Goal: Information Seeking & Learning: Learn about a topic

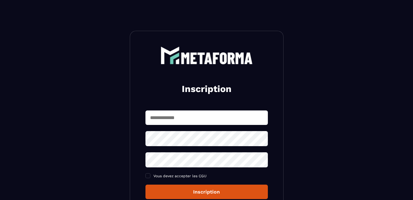
click at [166, 117] on input "text" at bounding box center [206, 117] width 122 height 14
type input "**********"
click at [172, 154] on div "**********" at bounding box center [206, 154] width 122 height 89
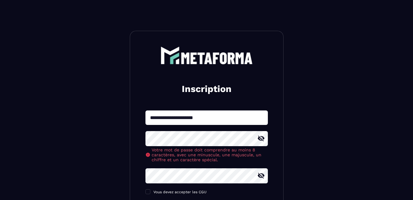
click at [261, 136] on icon at bounding box center [260, 138] width 7 height 7
click at [262, 178] on icon at bounding box center [261, 176] width 7 height 6
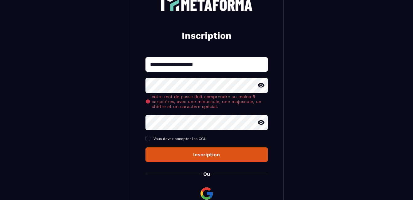
scroll to position [57, 0]
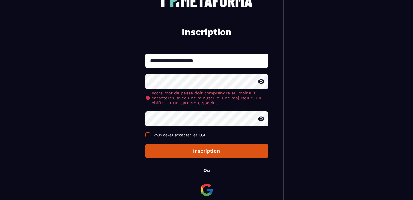
click at [146, 135] on span at bounding box center [147, 134] width 5 height 5
click at [161, 151] on div "Inscription" at bounding box center [206, 151] width 112 height 6
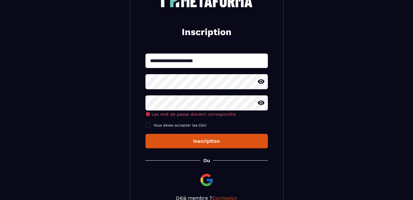
click at [172, 118] on div "**********" at bounding box center [206, 100] width 122 height 95
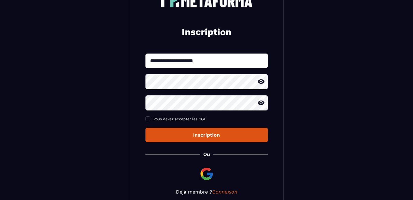
click at [178, 140] on button "Inscription" at bounding box center [206, 135] width 122 height 14
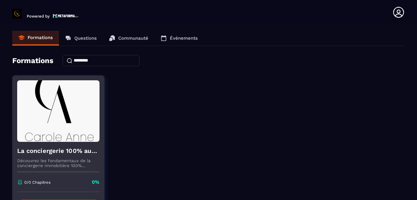
click at [56, 141] on img at bounding box center [58, 110] width 82 height 61
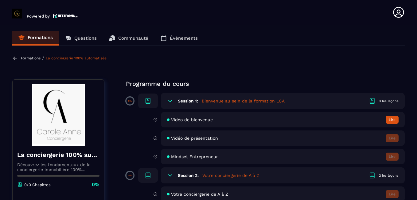
click at [412, 90] on section "Formations Questions Communauté Événements Formations / La conciergerie 100% au…" at bounding box center [208, 114] width 417 height 178
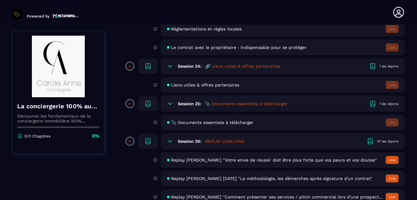
scroll to position [1745, 0]
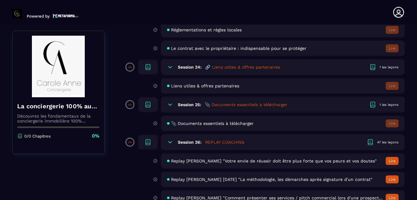
click at [210, 124] on span "📎 Documents essentiels à télécharger" at bounding box center [212, 123] width 83 height 5
click at [218, 124] on span "📎 Documents essentiels à télécharger" at bounding box center [212, 123] width 83 height 5
click at [239, 101] on div "Session 25: 📎 Documents essentiels à télécharger 1 les leçons" at bounding box center [283, 105] width 244 height 16
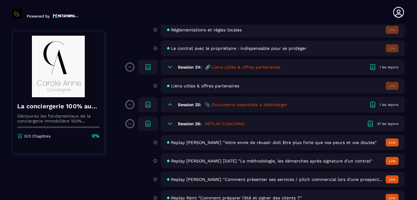
click at [239, 101] on div "Session 25: 📎 Documents essentiels à télécharger 1 les leçons" at bounding box center [283, 105] width 244 height 16
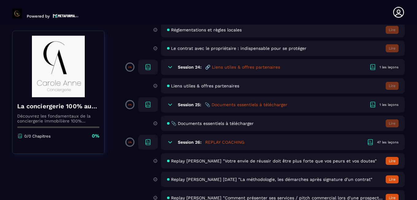
click at [382, 103] on div "1 les leçons" at bounding box center [389, 104] width 19 height 5
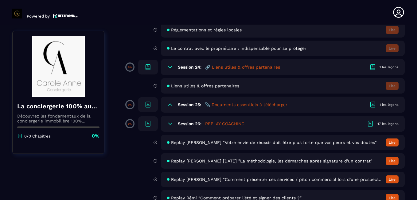
click at [244, 103] on h5 "📎 Documents essentiels à télécharger" at bounding box center [246, 104] width 83 height 6
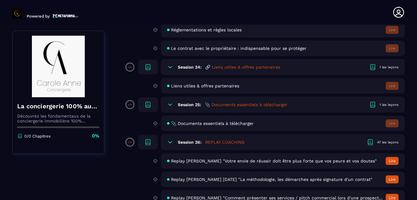
click at [150, 103] on icon at bounding box center [147, 104] width 7 height 7
click at [170, 106] on icon at bounding box center [170, 104] width 6 height 6
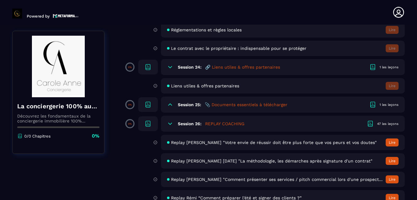
click at [202, 105] on div "Session 25: 📎 Documents essentiels à télécharger 1 les leçons" at bounding box center [283, 105] width 244 height 16
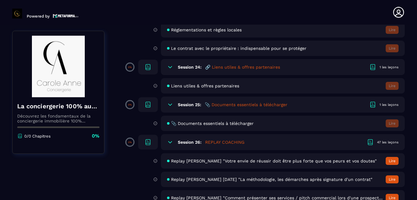
click at [218, 105] on h5 "📎 Documents essentiels à télécharger" at bounding box center [246, 104] width 83 height 6
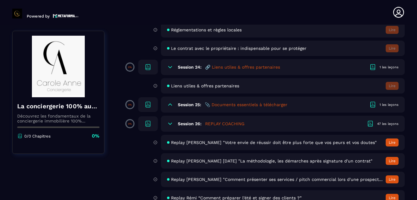
click at [223, 103] on h5 "📎 Documents essentiels à télécharger" at bounding box center [246, 104] width 83 height 6
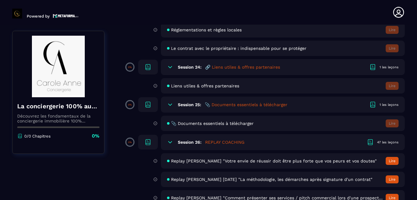
click at [392, 102] on div "1 les leçons" at bounding box center [389, 104] width 19 height 5
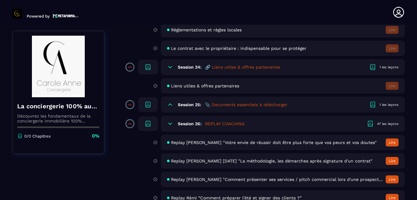
click at [393, 101] on div "Session 25: 📎 Documents essentiels à télécharger 1 les leçons" at bounding box center [283, 105] width 244 height 16
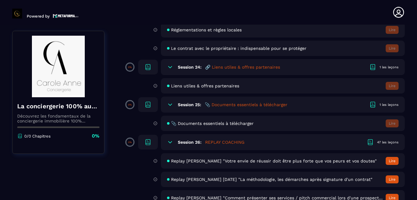
click at [216, 88] on span "Liens utiles & offres partenaires" at bounding box center [205, 85] width 68 height 5
drag, startPoint x: 216, startPoint y: 88, endPoint x: 212, endPoint y: 68, distance: 20.4
click at [212, 68] on h5 "🔗 Liens utiles & offres partenaires" at bounding box center [242, 67] width 75 height 6
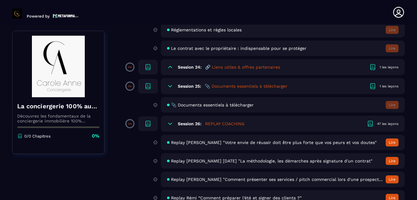
click at [220, 67] on h5 "🔗 Liens utiles & offres partenaires" at bounding box center [242, 67] width 75 height 6
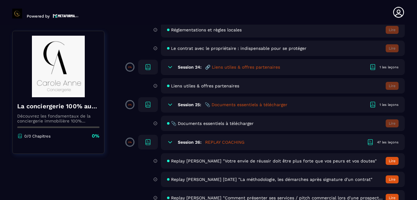
click at [220, 67] on h5 "🔗 Liens utiles & offres partenaires" at bounding box center [242, 67] width 75 height 6
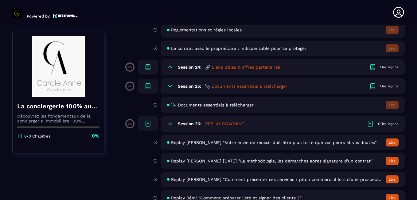
click at [169, 69] on icon at bounding box center [170, 67] width 6 height 6
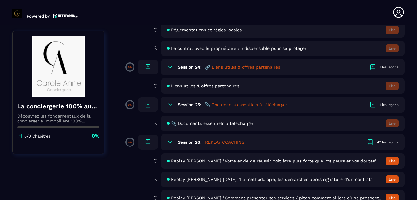
click at [145, 66] on icon at bounding box center [147, 66] width 7 height 7
click at [412, 31] on section "Formations Questions Communauté Événements Formations / La conciergerie 100% au…" at bounding box center [208, 114] width 417 height 178
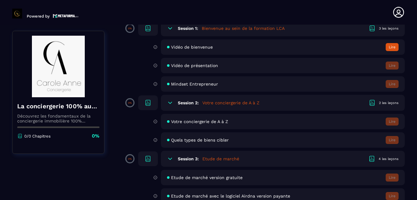
scroll to position [0, 0]
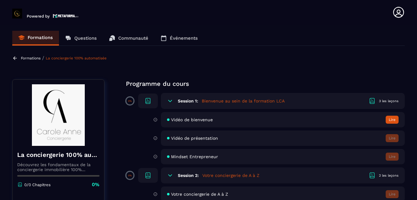
click at [223, 101] on h5 "Bienvenue au sein de la formation LCA" at bounding box center [243, 101] width 83 height 6
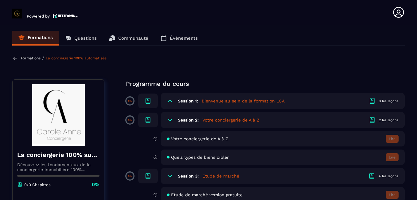
click at [149, 102] on icon at bounding box center [147, 100] width 7 height 7
click at [379, 101] on div at bounding box center [374, 100] width 10 height 7
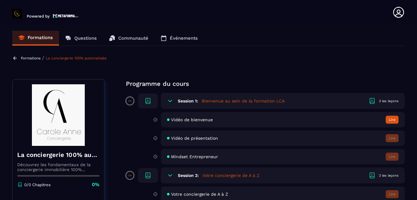
click at [393, 120] on button "Lire" at bounding box center [392, 120] width 13 height 8
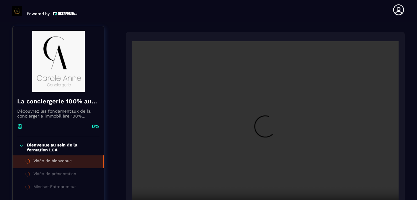
scroll to position [64, 0]
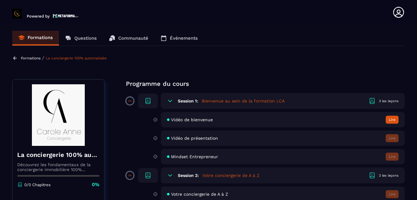
click at [392, 120] on button "Lire" at bounding box center [392, 120] width 13 height 8
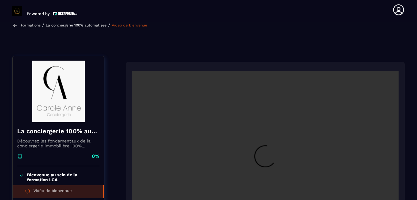
scroll to position [64, 0]
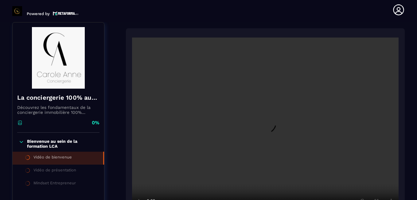
click at [412, 167] on section "Formations Questions Communauté Événements Formations / La conciergerie 100% au…" at bounding box center [208, 111] width 417 height 178
click at [405, 176] on section "Formations Questions Communauté Événements Formations / La conciergerie 100% au…" at bounding box center [208, 111] width 417 height 178
click at [412, 169] on section "Formations Questions Communauté Événements Formations / La conciergerie 100% au…" at bounding box center [208, 111] width 417 height 178
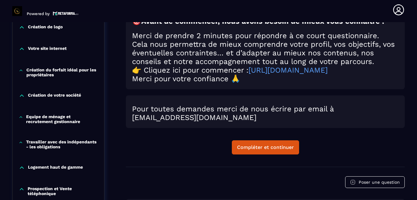
scroll to position [298, 0]
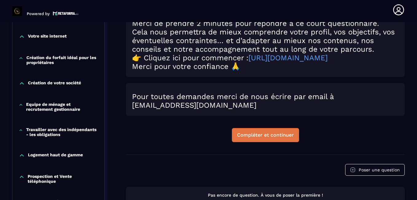
click at [259, 138] on div "Compléter et continuer" at bounding box center [265, 135] width 57 height 6
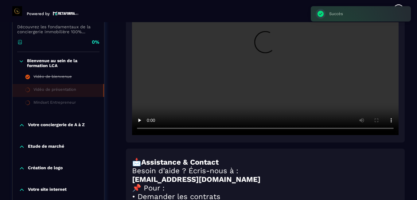
scroll to position [187, 0]
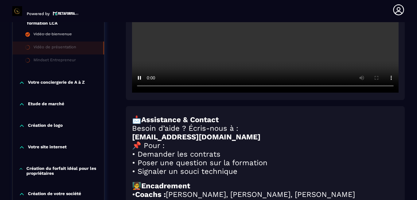
click at [409, 140] on section "Formations Questions Communauté Événements Formations / La conciergerie 100% au…" at bounding box center [208, 111] width 417 height 178
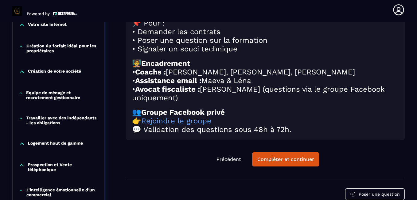
scroll to position [310, 0]
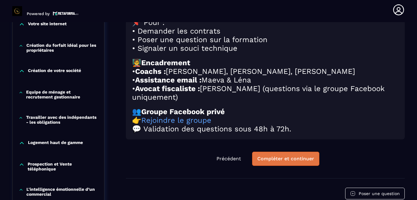
click at [289, 166] on button "Compléter et continuer" at bounding box center [285, 159] width 67 height 14
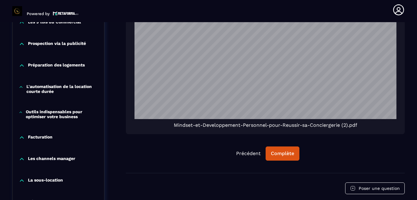
scroll to position [512, 0]
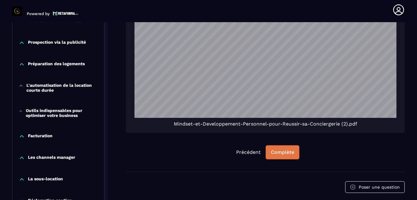
click at [293, 149] on div "Complète" at bounding box center [282, 152] width 23 height 6
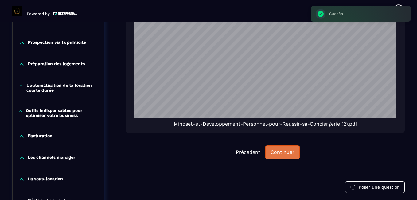
click at [282, 149] on div "Continuer" at bounding box center [283, 152] width 24 height 6
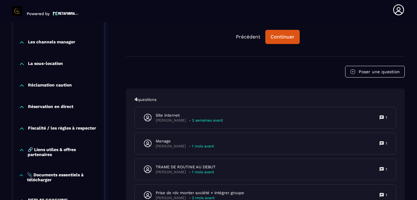
scroll to position [639, 0]
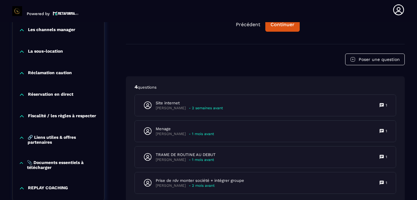
click at [57, 135] on p "🔗 Liens utiles & offres partenaires" at bounding box center [63, 140] width 70 height 10
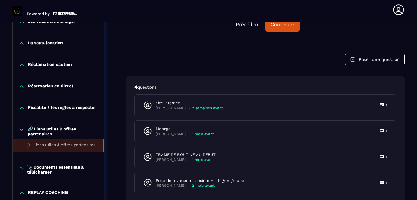
click at [55, 145] on div "Liens utiles & offres partenaires" at bounding box center [65, 145] width 62 height 7
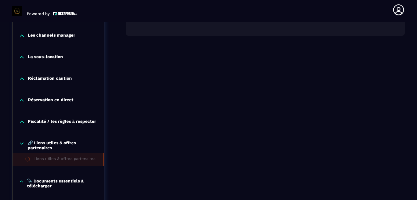
scroll to position [642, 0]
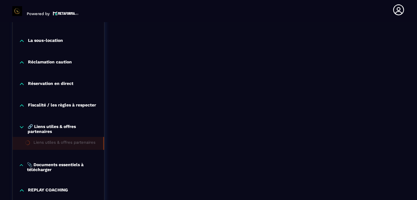
click at [59, 169] on p "📎 Documents essentiels à télécharger" at bounding box center [62, 167] width 71 height 10
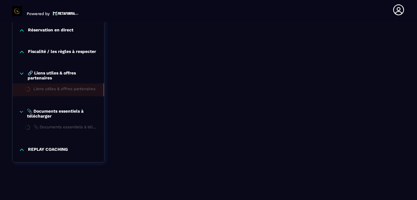
scroll to position [698, 0]
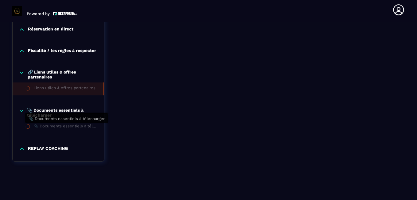
click at [45, 126] on div "📎 Documents essentiels à télécharger" at bounding box center [66, 127] width 65 height 7
click at [55, 114] on p "📎 Documents essentiels à télécharger" at bounding box center [62, 113] width 71 height 10
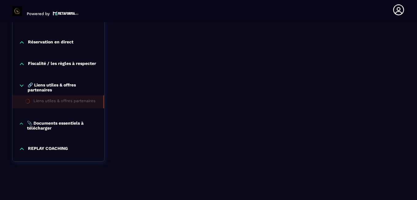
click at [51, 125] on p "📎 Documents essentiels à télécharger" at bounding box center [62, 125] width 71 height 10
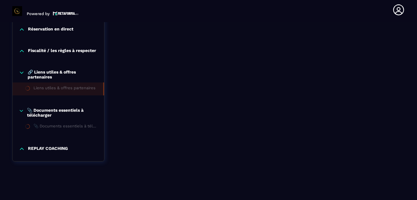
click at [62, 129] on div "📎 Documents essentiels à télécharger" at bounding box center [66, 127] width 65 height 7
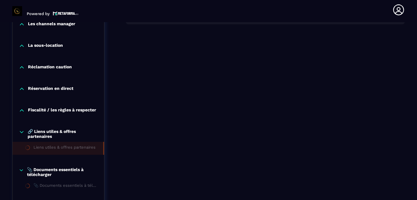
scroll to position [637, 0]
click at [58, 132] on p "🔗 Liens utiles & offres partenaires" at bounding box center [63, 134] width 70 height 10
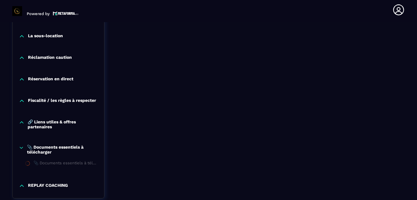
scroll to position [685, 0]
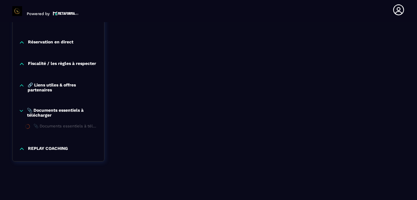
click at [65, 109] on p "📎 Documents essentiels à télécharger" at bounding box center [62, 113] width 71 height 10
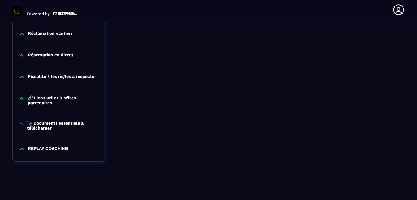
scroll to position [672, 0]
click at [45, 128] on p "📎 Documents essentiels à télécharger" at bounding box center [62, 125] width 71 height 10
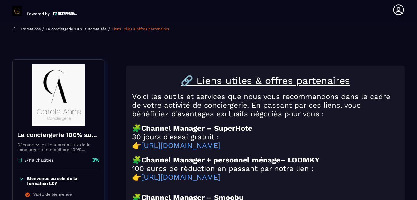
scroll to position [0, 0]
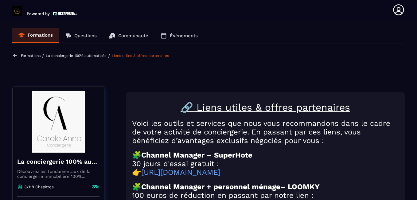
click at [93, 54] on p "La conciergerie 100% automatisée" at bounding box center [76, 55] width 61 height 4
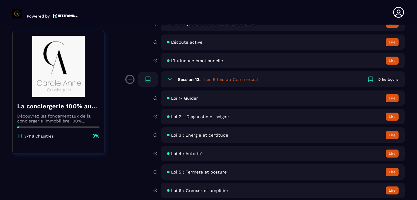
scroll to position [787, 0]
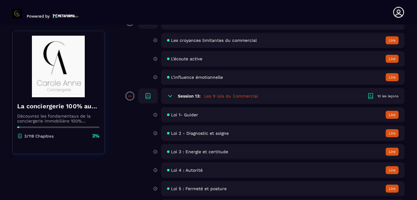
click at [187, 135] on span "Loi 2 - Diagnostic et soigne" at bounding box center [200, 133] width 58 height 5
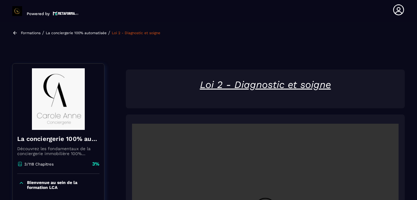
scroll to position [64, 0]
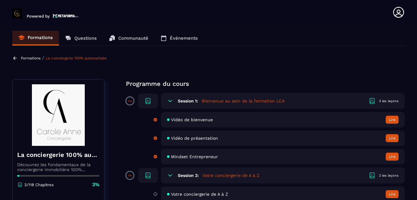
click at [368, 51] on section "Formations Questions Communauté Événements Formations / La conciergerie 100% au…" at bounding box center [208, 114] width 417 height 178
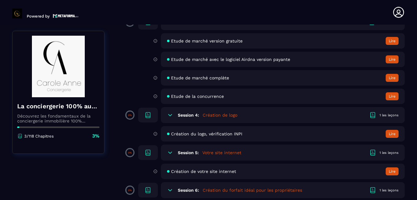
scroll to position [197, 0]
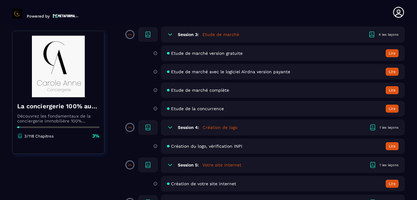
click at [211, 74] on div "Etude de marché avec le logiciel Airdna version payante Lire" at bounding box center [283, 71] width 244 height 15
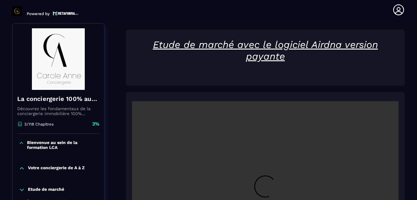
scroll to position [64, 0]
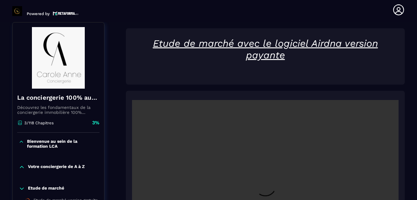
click at [197, 106] on video at bounding box center [265, 189] width 267 height 178
click at [412, 31] on section "Formations Questions Communauté Événements Formations / La conciergerie 100% au…" at bounding box center [208, 111] width 417 height 178
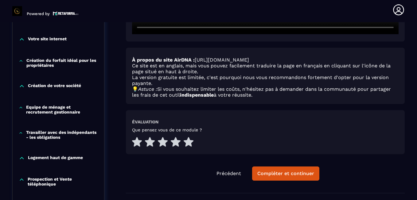
scroll to position [310, 0]
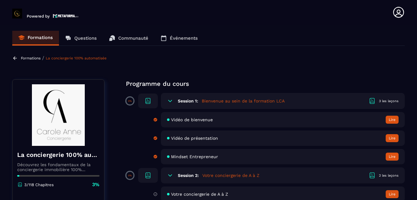
click at [412, 58] on section "Formations Questions Communauté Événements Formations / La conciergerie 100% au…" at bounding box center [208, 114] width 417 height 178
click at [403, 56] on div "Formations / La conciergerie 100% automatisée" at bounding box center [208, 58] width 393 height 6
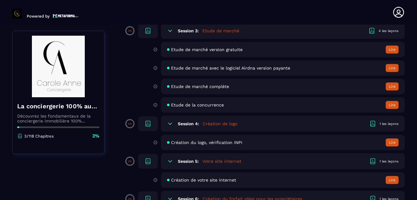
scroll to position [197, 0]
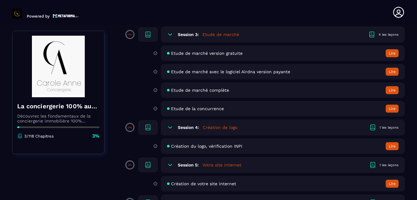
click at [186, 110] on span "Etude de la concurrence" at bounding box center [197, 108] width 53 height 5
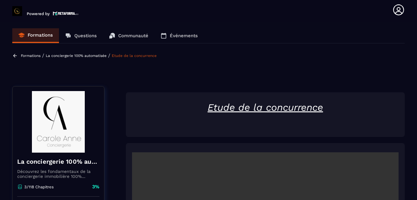
scroll to position [64, 0]
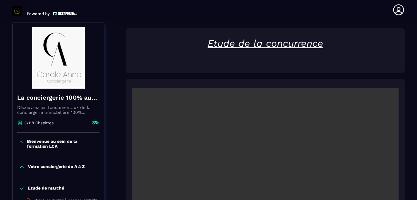
click at [412, 37] on section "Formations Questions Communauté Événements Formations / La conciergerie 100% au…" at bounding box center [208, 111] width 417 height 178
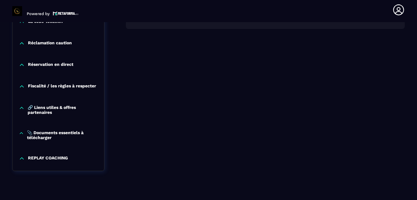
scroll to position [685, 0]
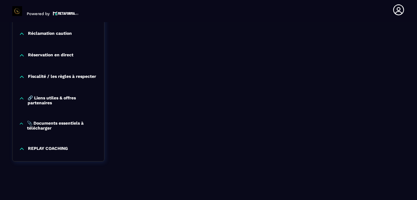
click at [45, 124] on p "📎 Documents essentiels à télécharger" at bounding box center [62, 125] width 71 height 10
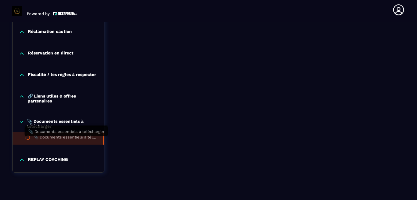
click at [49, 138] on div "📎 Documents essentiels à télécharger" at bounding box center [66, 138] width 64 height 7
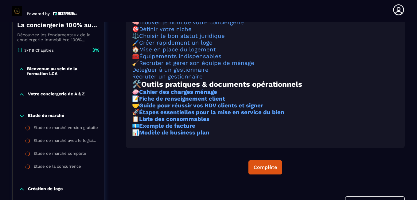
scroll to position [138, 0]
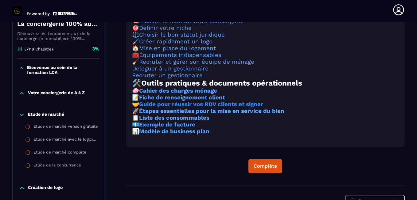
click at [232, 108] on strong "Guide pour réussir vos RDV clients et signer" at bounding box center [201, 104] width 124 height 7
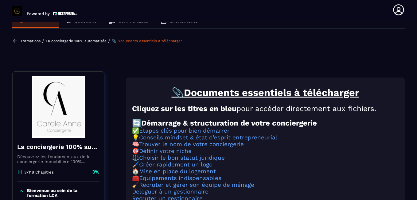
scroll to position [2, 0]
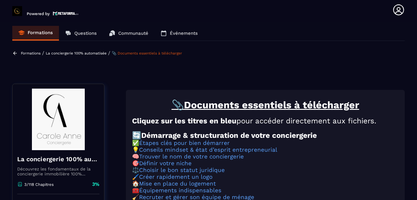
click at [102, 53] on p "La conciergerie 100% automatisée" at bounding box center [76, 53] width 61 height 4
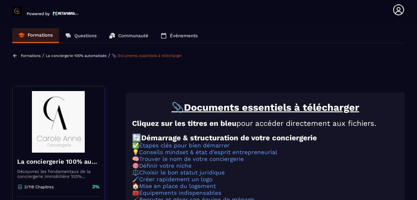
scroll to position [64, 0]
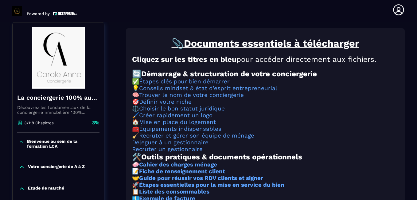
click at [303, 139] on h3 "🧹 Recruter et gérer son équipe de ménage" at bounding box center [265, 135] width 267 height 7
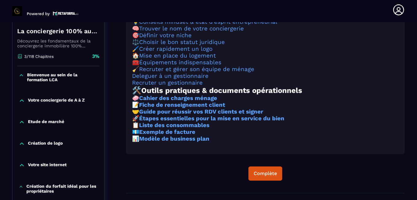
scroll to position [150, 0]
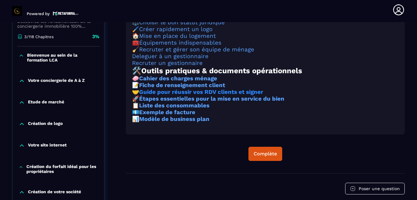
click at [252, 95] on strong "Guide pour réussir vos RDV clients et signer" at bounding box center [201, 92] width 124 height 7
click at [61, 104] on p "Etude de marché" at bounding box center [46, 102] width 36 height 6
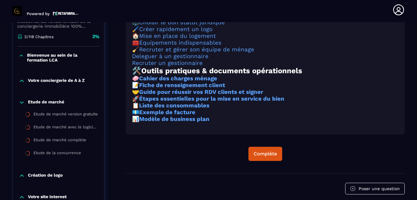
click at [54, 101] on p "Etude de marché" at bounding box center [46, 102] width 36 height 6
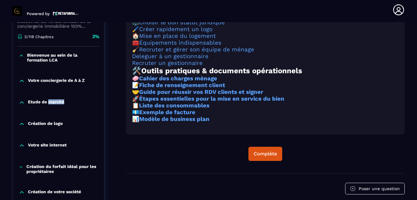
click at [54, 101] on p "Etude de marché" at bounding box center [46, 102] width 36 height 6
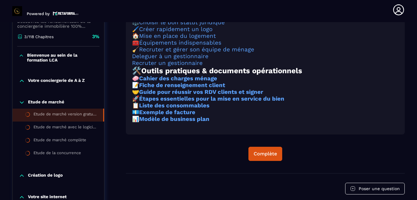
click at [48, 112] on div "Etude de marché version gratuite" at bounding box center [66, 115] width 64 height 7
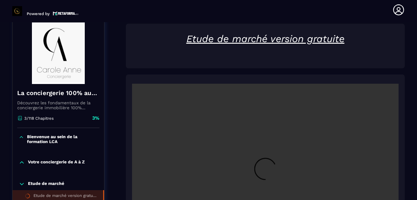
scroll to position [64, 0]
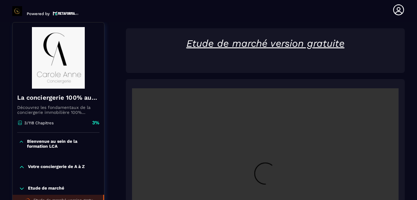
click at [408, 45] on section "Formations Questions Communauté Événements Formations / La conciergerie 100% au…" at bounding box center [208, 111] width 417 height 178
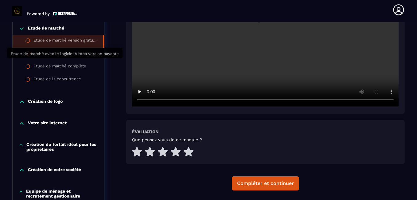
scroll to position [211, 0]
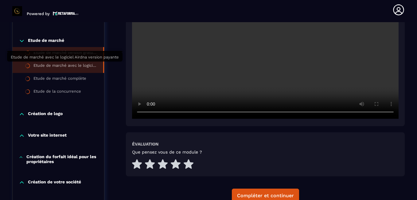
click at [67, 63] on div "Etude de marché avec le logiciel Airdna version payante" at bounding box center [66, 66] width 64 height 7
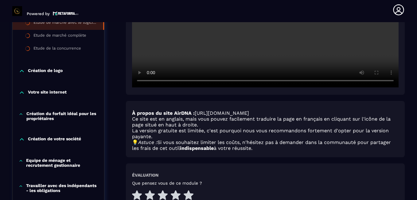
scroll to position [221, 0]
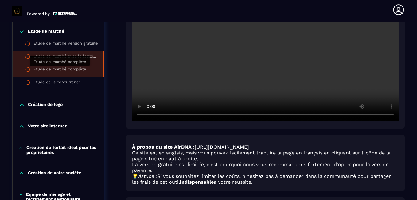
click at [70, 71] on div "Etude de marché complète" at bounding box center [60, 70] width 53 height 7
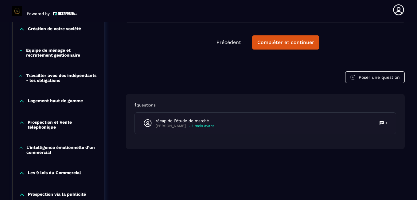
scroll to position [414, 0]
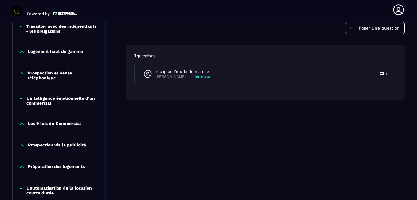
click at [60, 75] on p "Prospection et Vente téléphonique" at bounding box center [63, 75] width 70 height 10
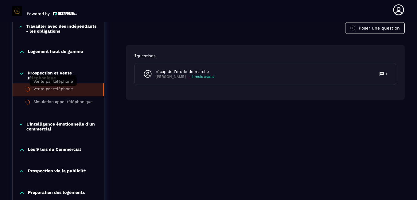
click at [56, 89] on div "Vente par téléphone" at bounding box center [54, 89] width 40 height 7
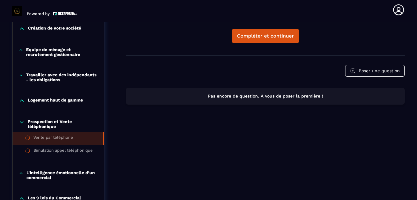
scroll to position [371, 0]
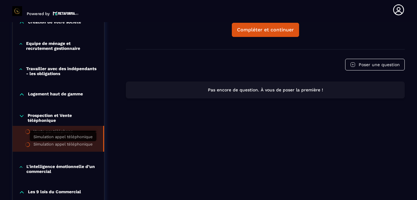
click at [68, 145] on div "Simulation appel téléphonique" at bounding box center [63, 145] width 59 height 7
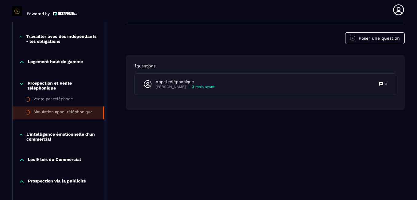
scroll to position [406, 0]
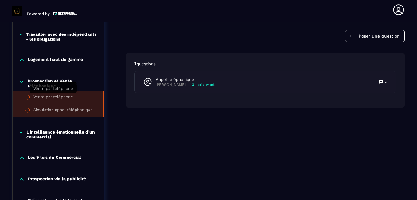
click at [48, 97] on div "Vente par téléphone" at bounding box center [54, 97] width 40 height 7
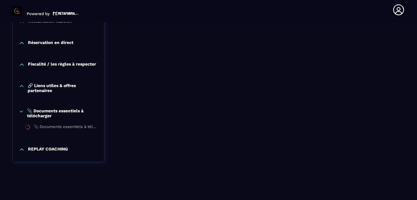
scroll to position [724, 0]
click at [49, 152] on div "REPLAY COACHING" at bounding box center [59, 151] width 92 height 22
click at [51, 147] on p "REPLAY COACHING" at bounding box center [48, 149] width 40 height 6
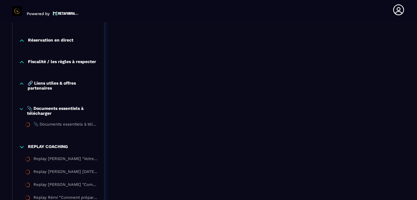
click at [53, 84] on p "🔗 Liens utiles & offres partenaires" at bounding box center [63, 86] width 70 height 10
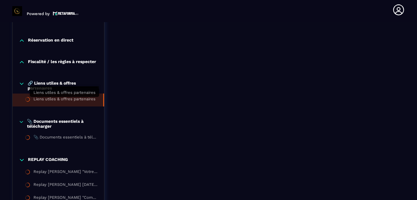
click at [71, 98] on div "Liens utiles & offres partenaires" at bounding box center [65, 100] width 62 height 7
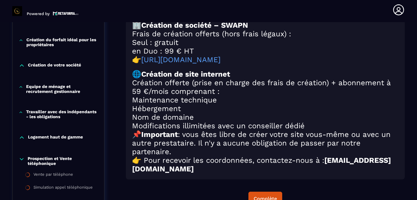
scroll to position [310, 0]
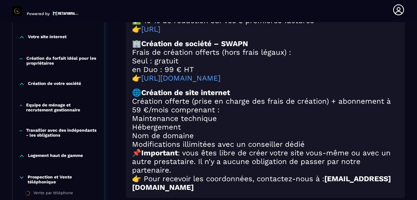
click at [236, 74] on h2 "en Duo : 99 € HT" at bounding box center [265, 69] width 267 height 9
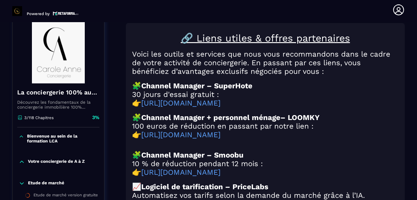
scroll to position [64, 0]
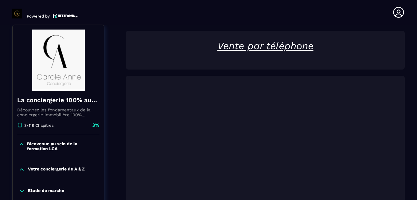
scroll to position [2, 0]
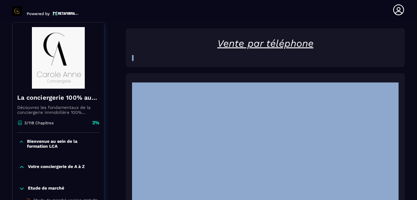
drag, startPoint x: 417, startPoint y: 61, endPoint x: 300, endPoint y: 82, distance: 119.3
click at [412, 78] on html "Powered by [PERSON_NAME] [EMAIL_ADDRESS][DOMAIN_NAME] Formations Questions Comm…" at bounding box center [208, 100] width 417 height 200
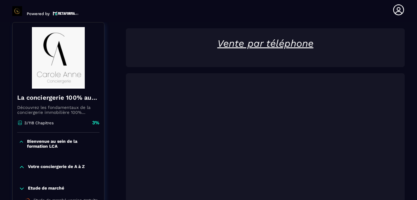
click at [412, 152] on html "Powered by [PERSON_NAME] [EMAIL_ADDRESS][DOMAIN_NAME] Formations Questions Comm…" at bounding box center [208, 100] width 417 height 200
click at [69, 168] on p "Votre conciergerie de A à Z" at bounding box center [56, 167] width 57 height 6
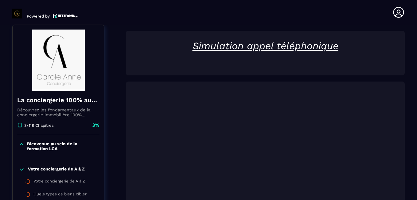
scroll to position [2, 0]
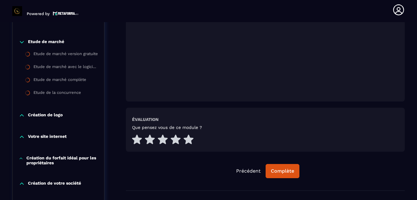
scroll to position [224, 0]
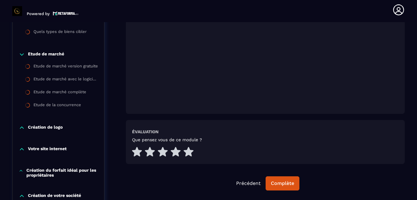
click at [112, 199] on html "Powered by [PERSON_NAME] [EMAIL_ADDRESS][DOMAIN_NAME] Formations Questions Comm…" at bounding box center [208, 100] width 417 height 200
